Goal: Navigation & Orientation: Find specific page/section

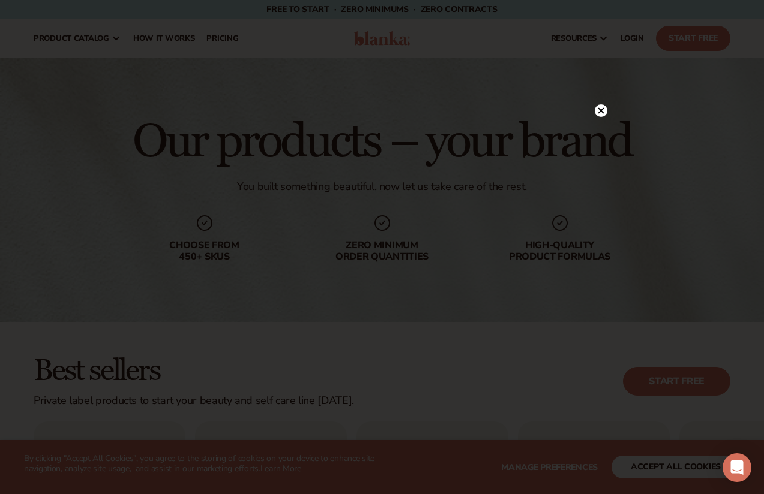
click at [603, 105] on icon at bounding box center [600, 110] width 13 height 13
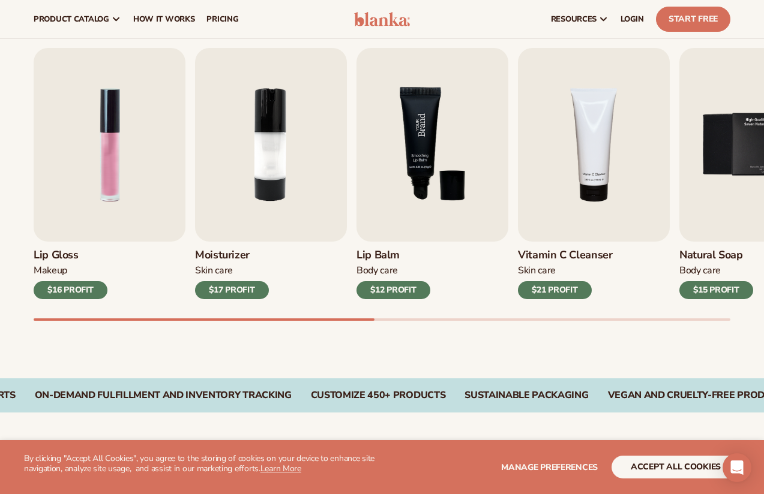
scroll to position [310, 0]
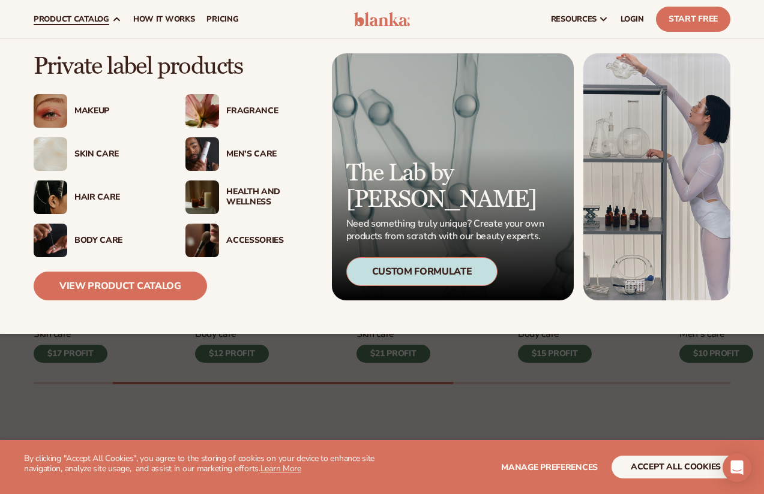
click at [49, 194] on img at bounding box center [51, 198] width 34 height 34
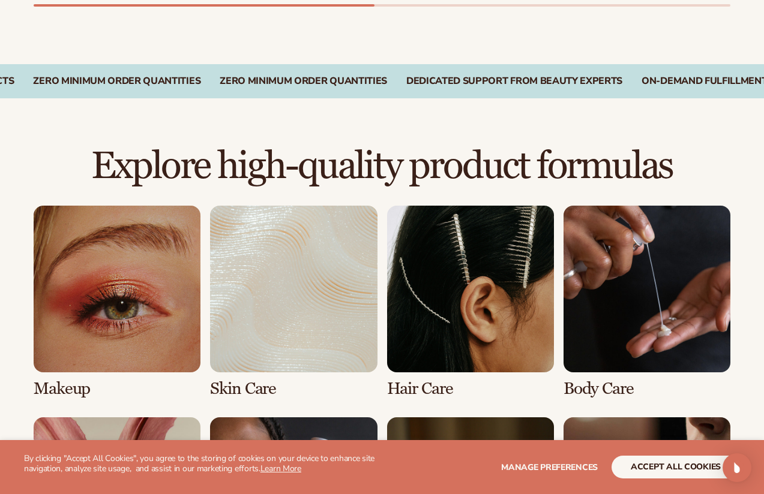
scroll to position [900, 0]
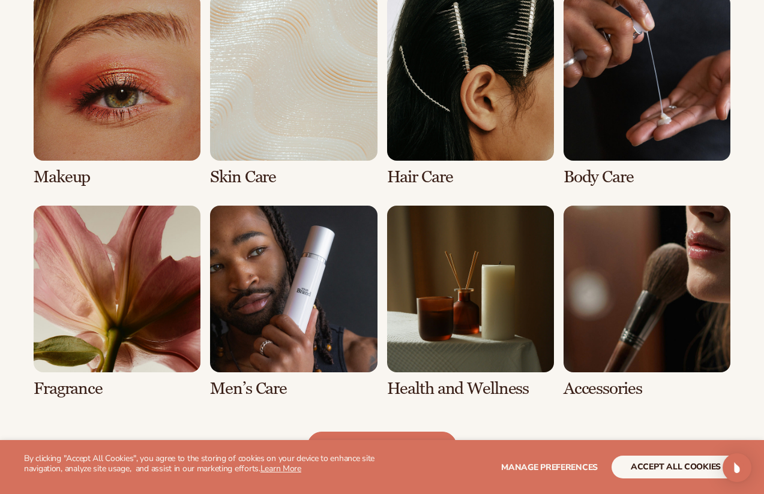
click at [454, 128] on link "3 / 8" at bounding box center [470, 90] width 167 height 193
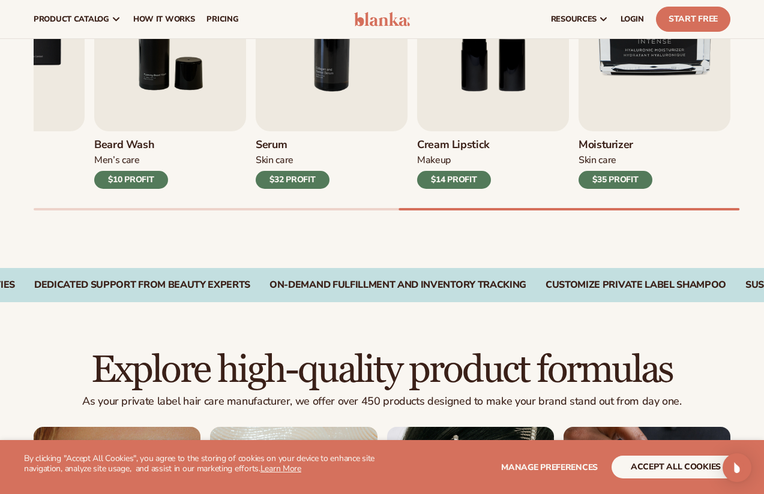
scroll to position [31, 0]
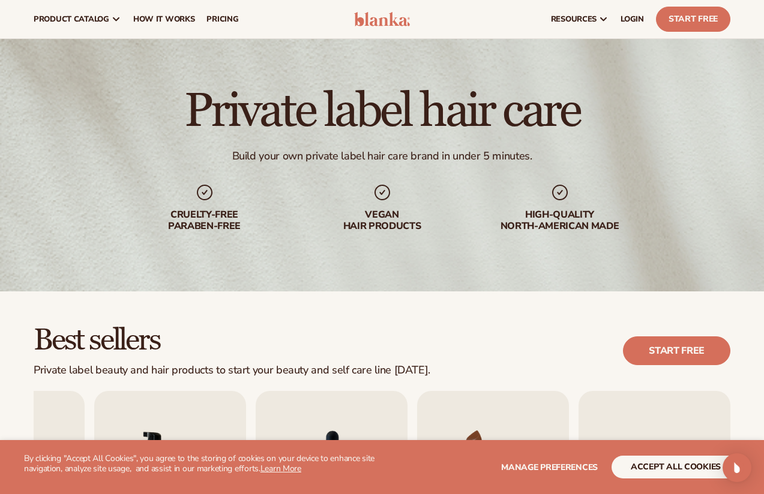
click at [400, 205] on div "Vegan hair products" at bounding box center [382, 207] width 154 height 49
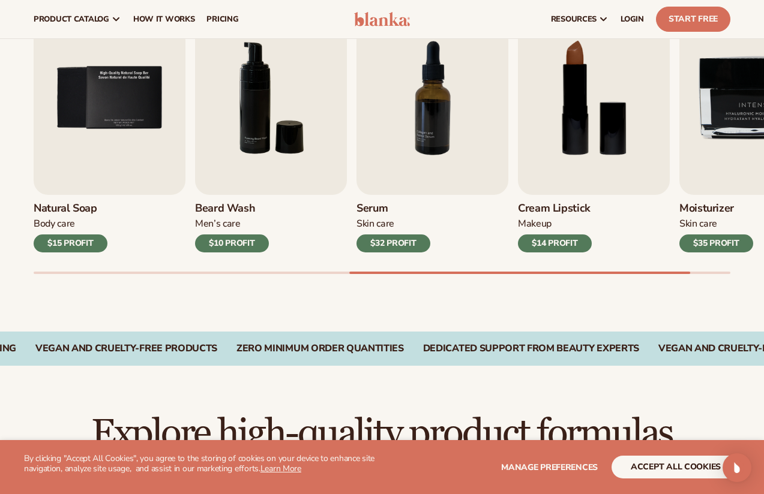
scroll to position [0, 0]
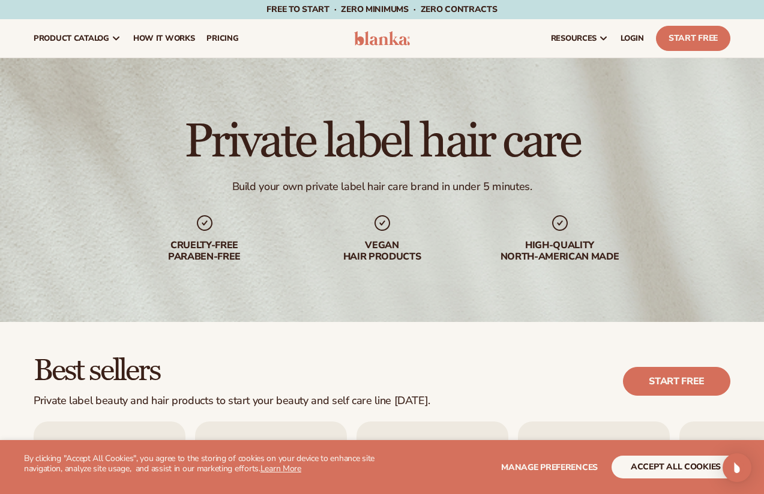
click at [414, 211] on div "Private label hair care Build your own private label hair care brand in under 5…" at bounding box center [382, 190] width 764 height 264
click at [479, 149] on h1 "Private label hair care" at bounding box center [382, 142] width 396 height 48
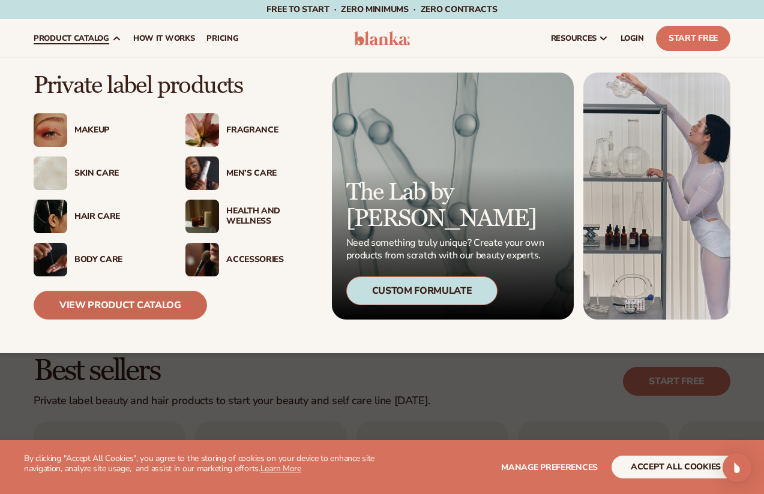
click at [100, 315] on link "View Product Catalog" at bounding box center [120, 305] width 173 height 29
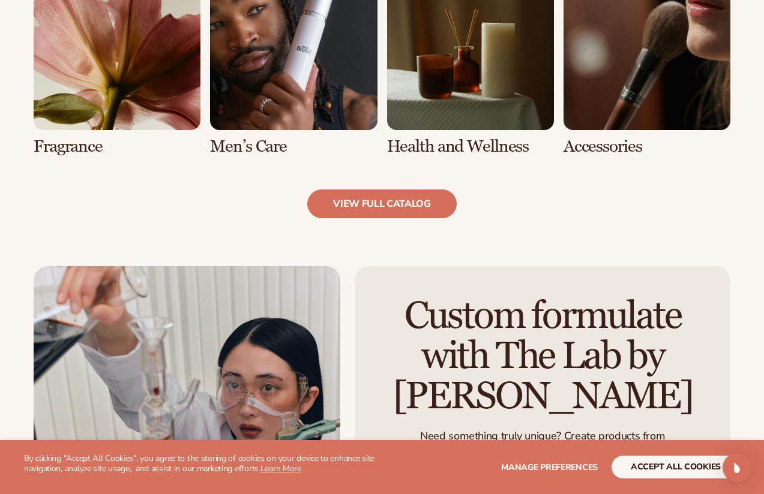
scroll to position [1198, 0]
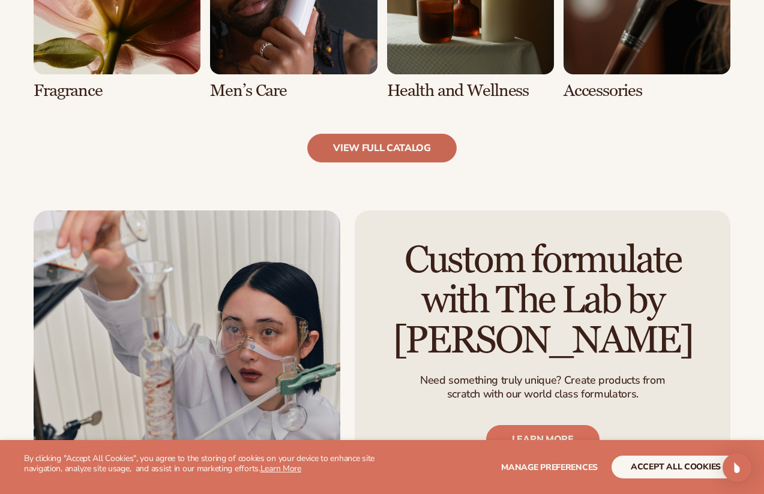
click at [386, 148] on link "view full catalog" at bounding box center [381, 148] width 149 height 29
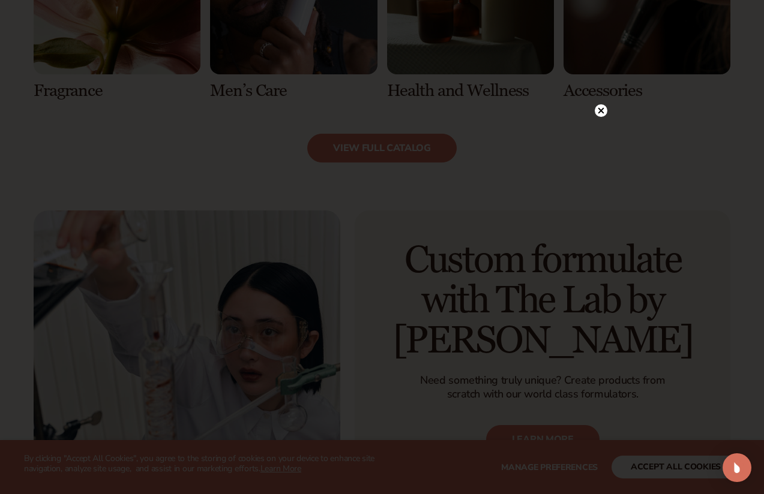
click at [597, 113] on circle at bounding box center [600, 110] width 13 height 13
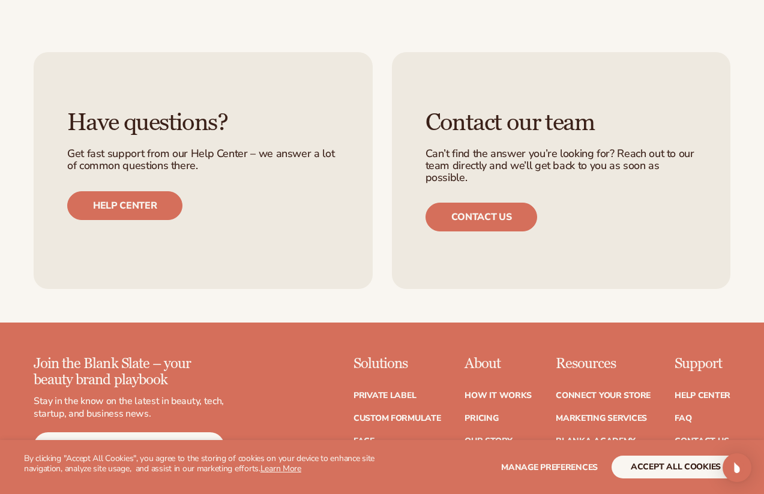
scroll to position [2106, 0]
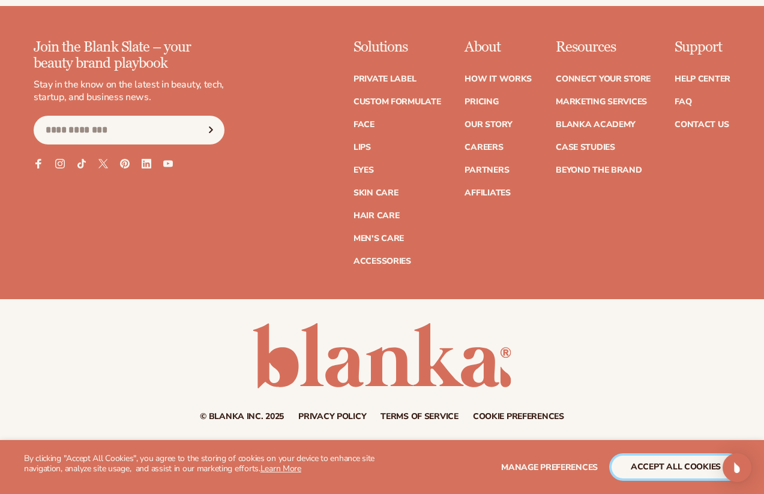
click at [658, 462] on button "accept all cookies" at bounding box center [675, 467] width 128 height 23
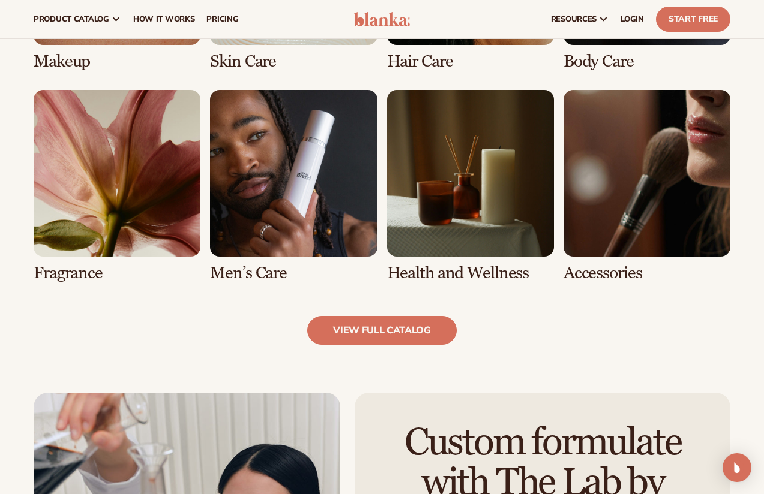
scroll to position [952, 0]
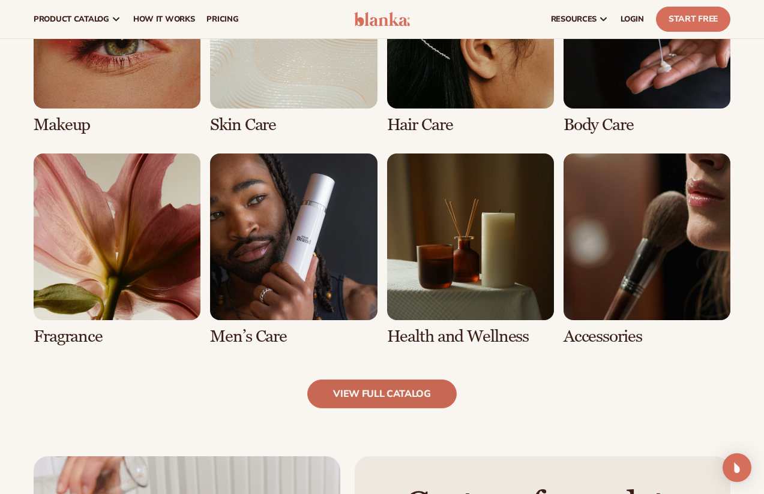
click at [410, 401] on link "view full catalog" at bounding box center [381, 394] width 149 height 29
